Goal: Check status: Check status

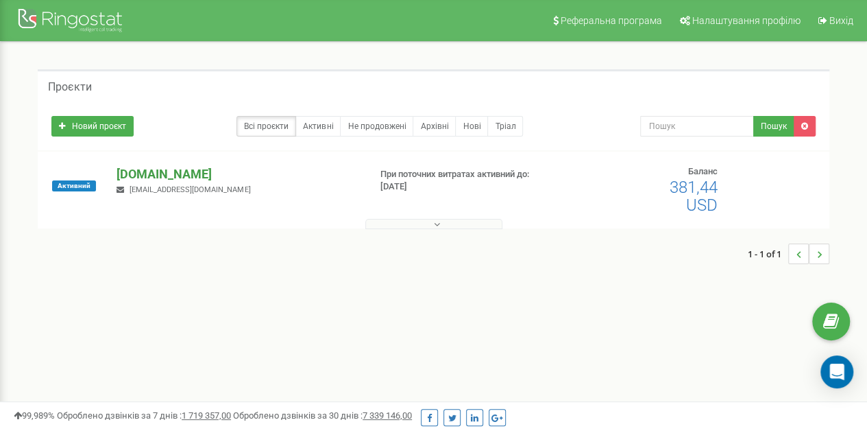
click at [143, 173] on p "[DOMAIN_NAME]" at bounding box center [237, 174] width 241 height 18
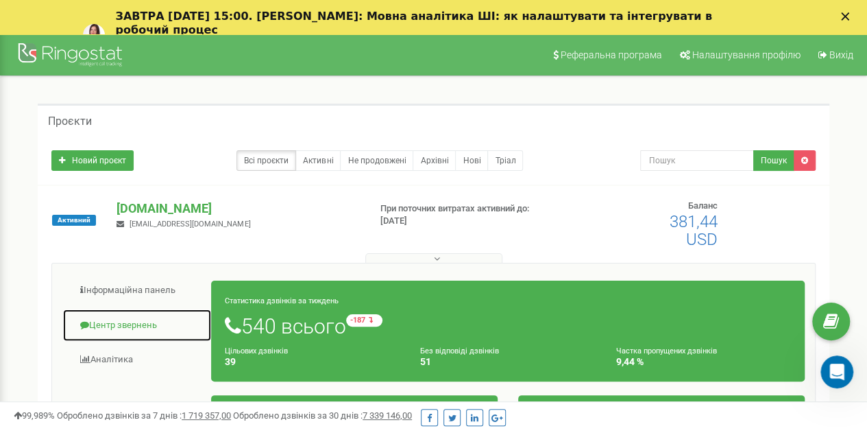
click at [123, 327] on link "Центр звернень" at bounding box center [136, 326] width 149 height 34
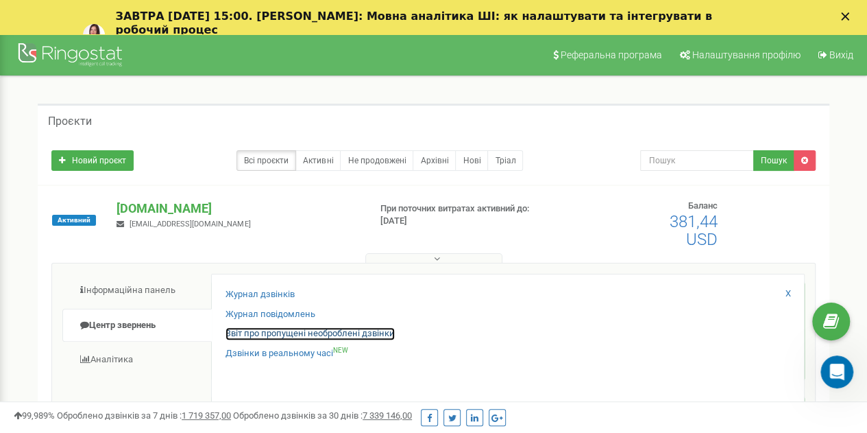
click at [311, 334] on link "Звіт про пропущені необроблені дзвінки" at bounding box center [310, 333] width 169 height 13
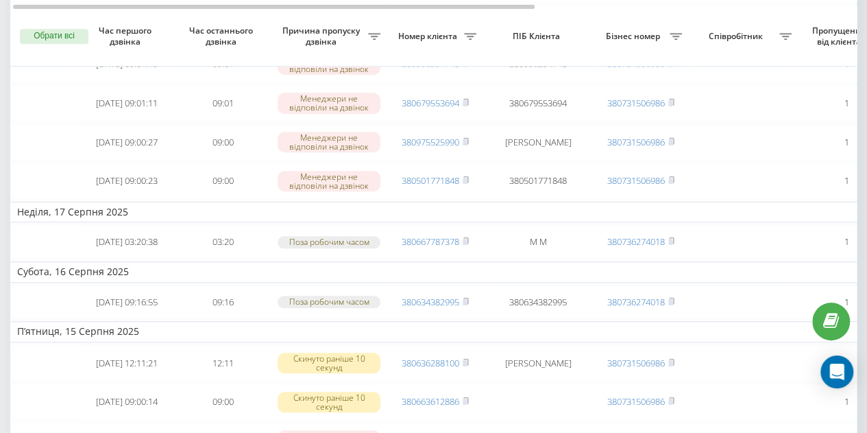
scroll to position [499, 0]
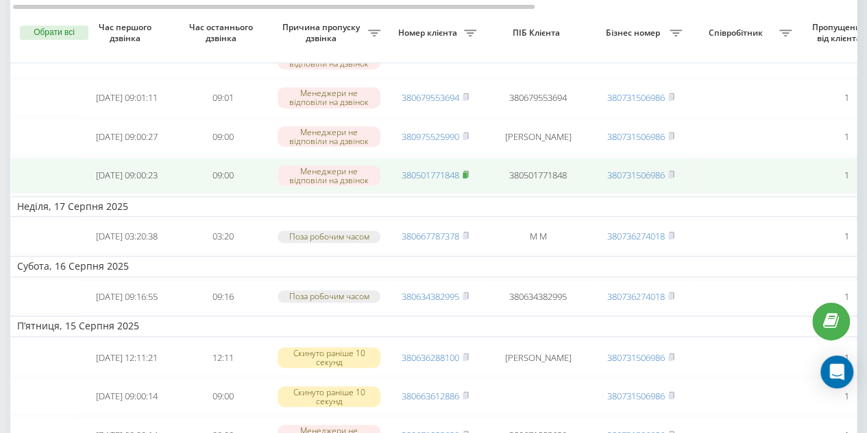
click at [467, 178] on rect at bounding box center [465, 175] width 4 height 6
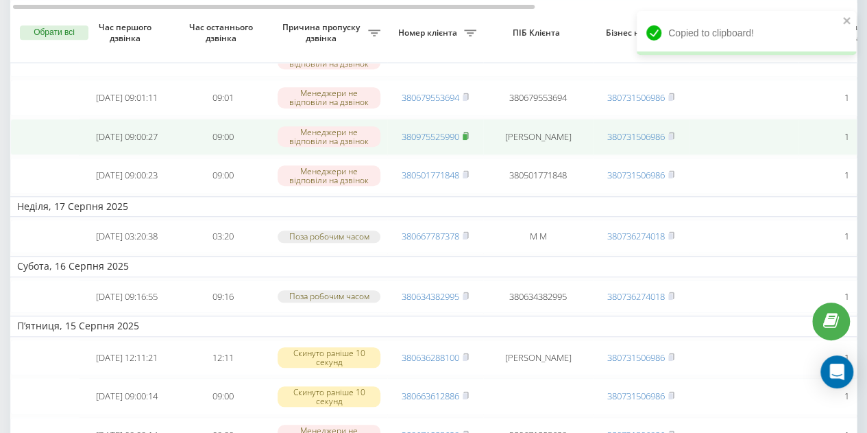
click at [467, 140] on rect at bounding box center [465, 137] width 4 height 6
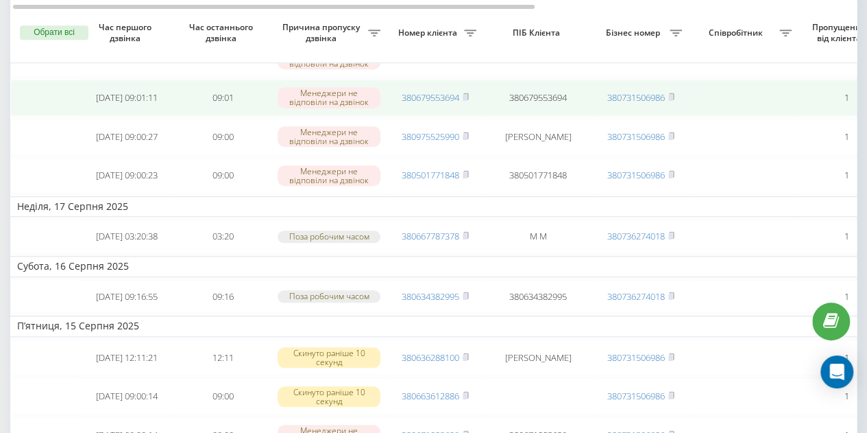
click at [470, 116] on td "380679553694" at bounding box center [435, 98] width 96 height 36
click at [467, 101] on rect at bounding box center [465, 98] width 4 height 6
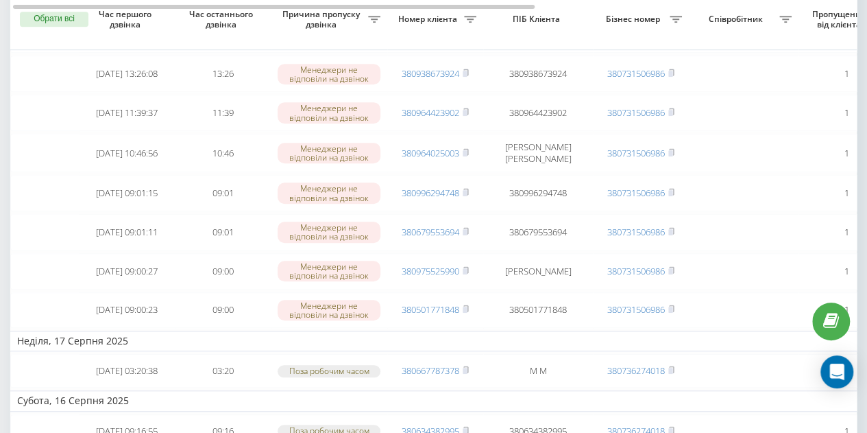
scroll to position [331, 0]
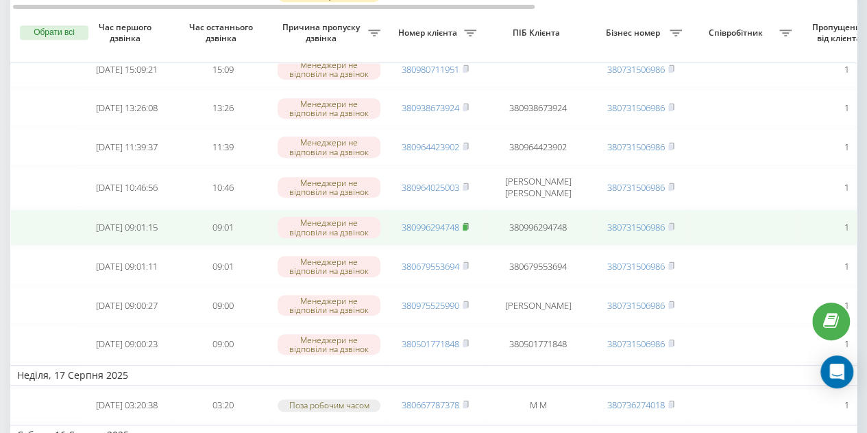
click at [469, 230] on icon at bounding box center [466, 226] width 6 height 8
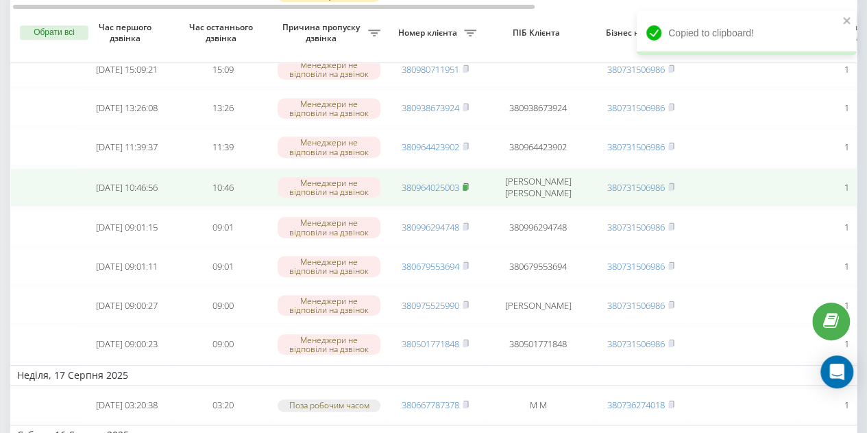
click at [469, 191] on icon at bounding box center [466, 186] width 6 height 8
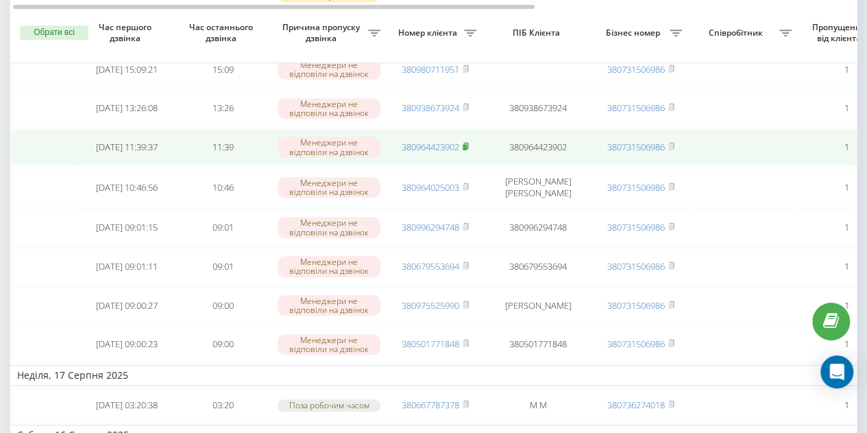
click at [468, 149] on icon at bounding box center [466, 146] width 5 height 6
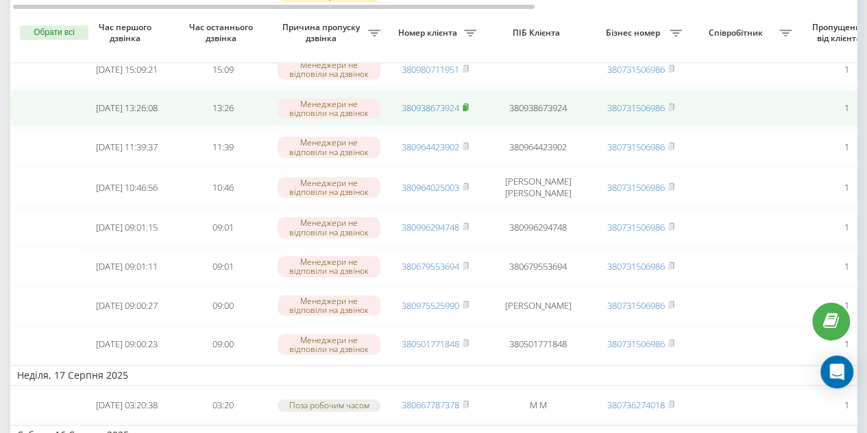
click at [466, 111] on rect at bounding box center [465, 108] width 4 height 6
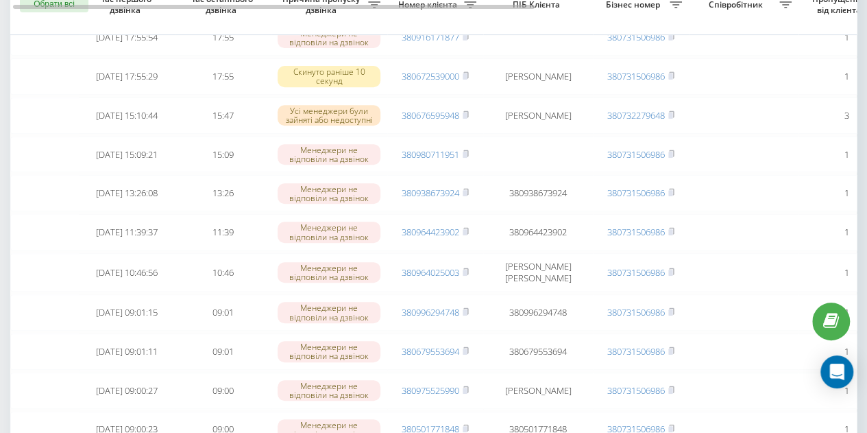
scroll to position [181, 0]
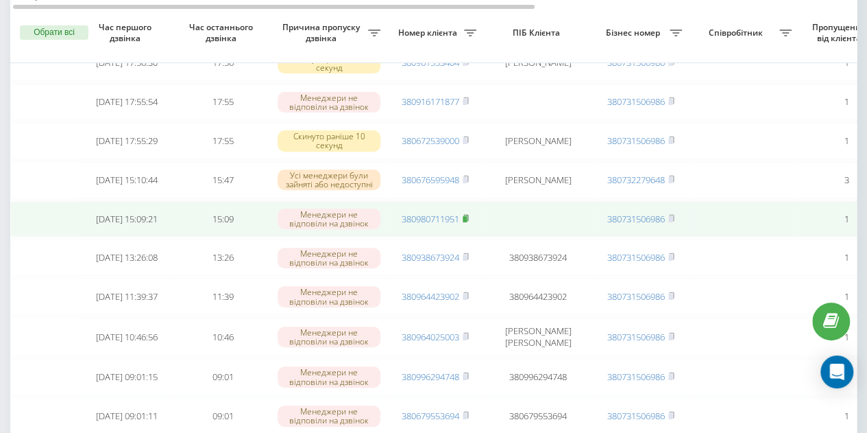
click at [466, 222] on rect at bounding box center [465, 219] width 4 height 6
